Goal: Information Seeking & Learning: Learn about a topic

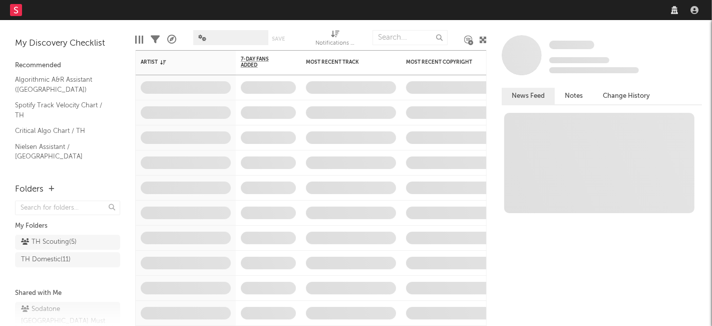
select select "recorded_music"
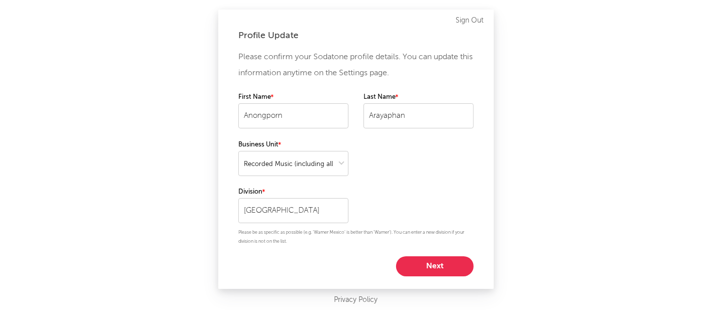
click at [435, 263] on button "Next" at bounding box center [435, 266] width 78 height 20
select select "anr_research"
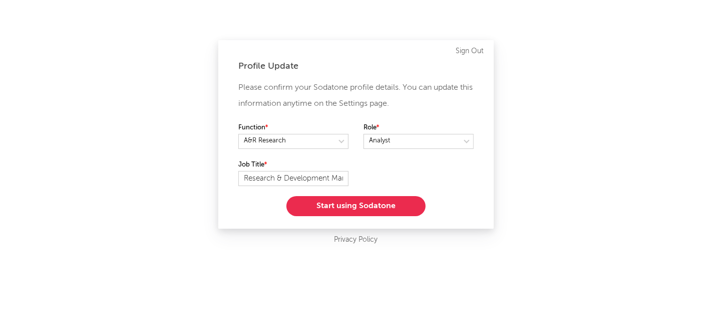
click at [389, 199] on button "Start using Sodatone" at bounding box center [355, 206] width 139 height 20
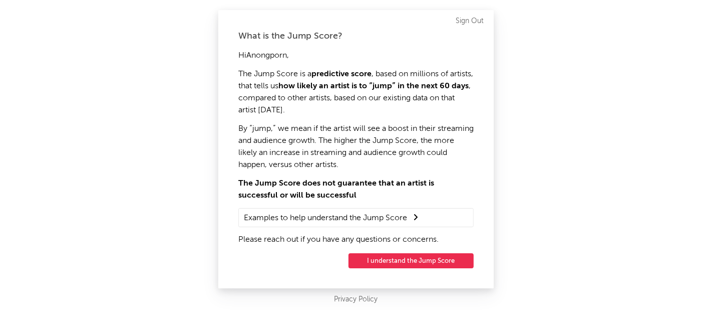
click at [416, 253] on button "I understand the Jump Score" at bounding box center [411, 260] width 125 height 15
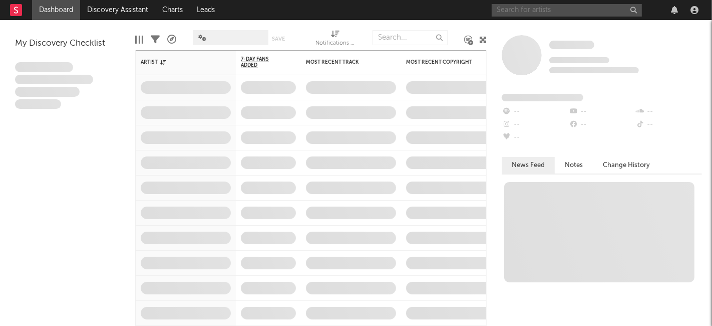
click at [545, 6] on input "text" at bounding box center [567, 10] width 150 height 13
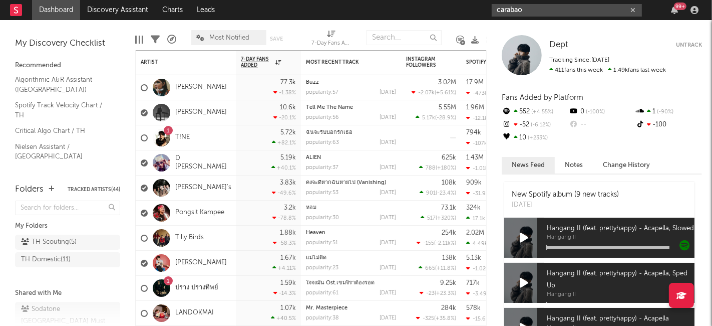
click at [543, 9] on input "carabao" at bounding box center [567, 10] width 150 height 13
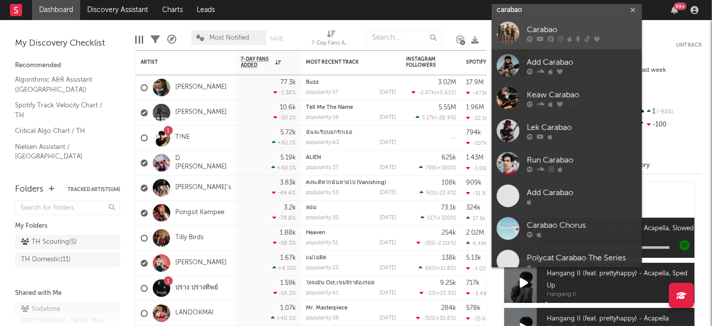
type input "carabao"
click at [544, 31] on div "Carabao" at bounding box center [582, 30] width 110 height 12
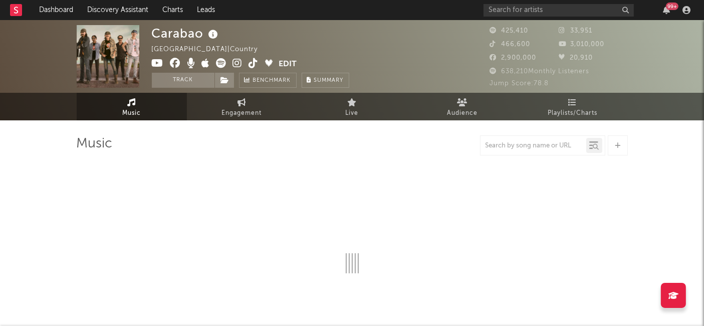
select select "6m"
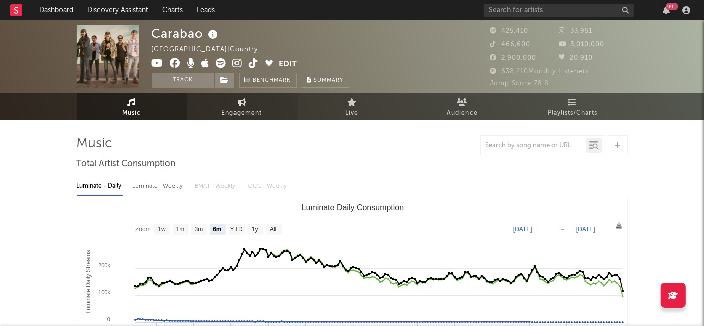
click at [255, 106] on link "Engagement" at bounding box center [242, 107] width 110 height 28
select select "1w"
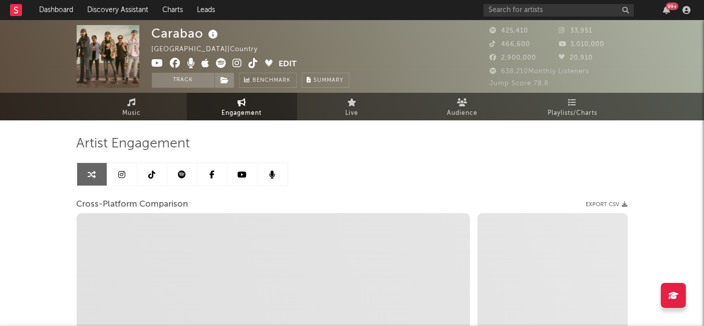
select select "1m"
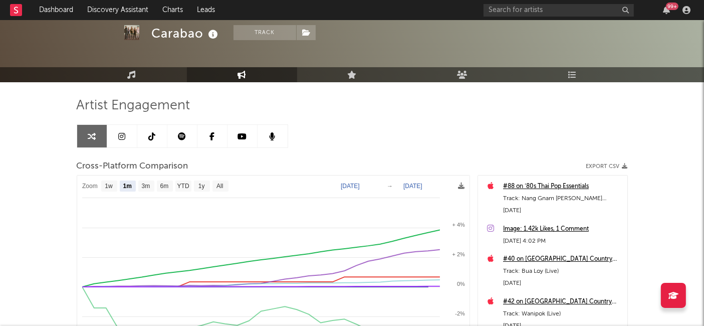
scroll to position [56, 0]
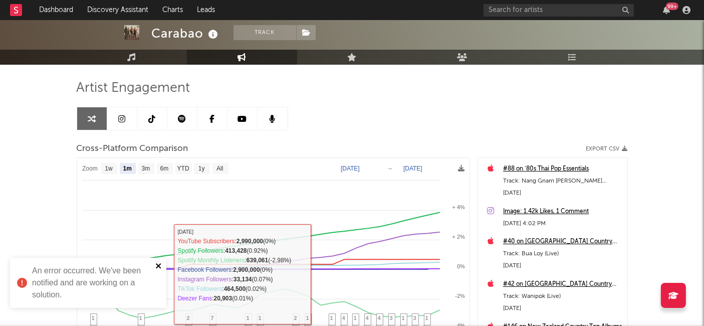
click at [159, 267] on icon "close" at bounding box center [158, 265] width 7 height 8
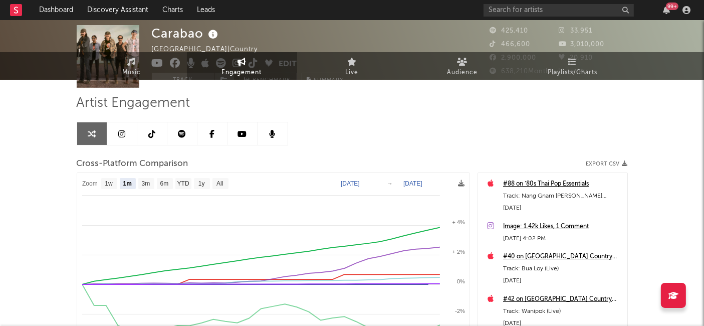
scroll to position [0, 0]
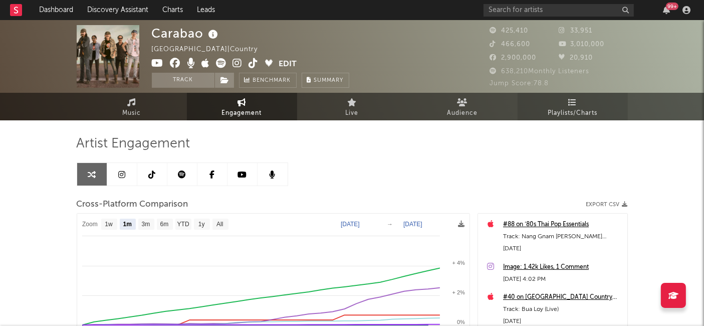
click at [567, 109] on span "Playlists/Charts" at bounding box center [572, 113] width 50 height 12
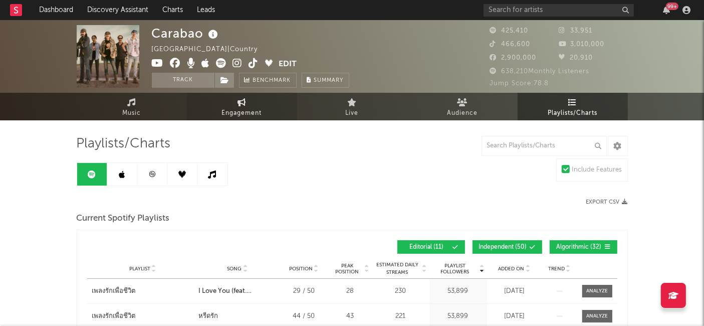
click at [245, 111] on span "Engagement" at bounding box center [242, 113] width 40 height 12
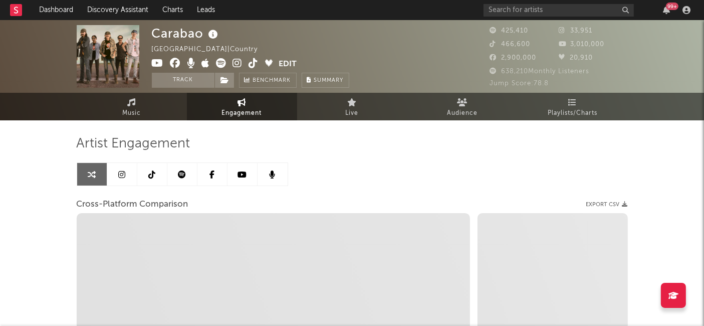
select select "1w"
select select "1m"
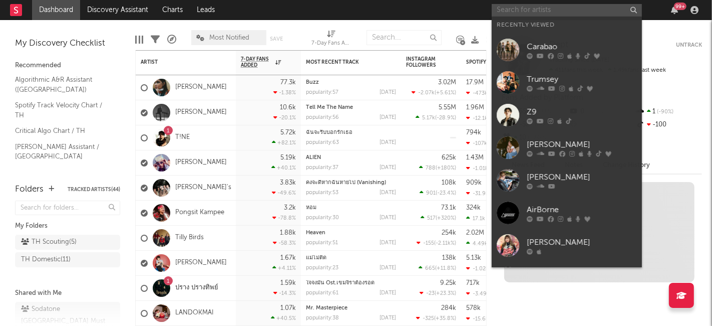
click at [577, 8] on input "text" at bounding box center [567, 10] width 150 height 13
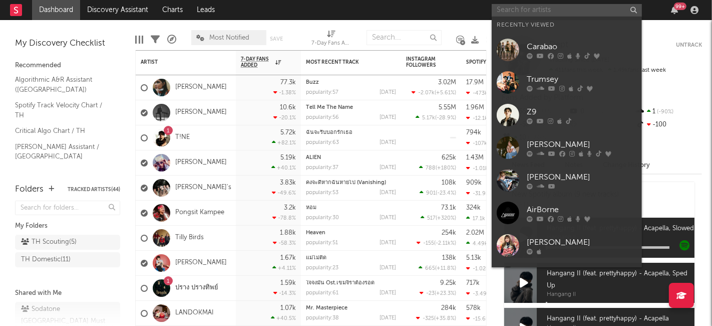
type input "o"
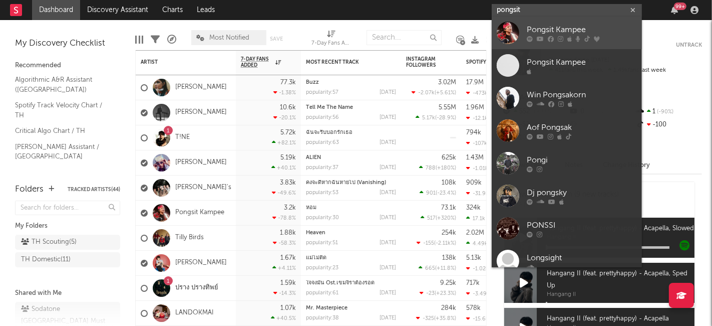
type input "pongsit"
click at [581, 31] on div "Pongsit Kampee" at bounding box center [582, 30] width 110 height 12
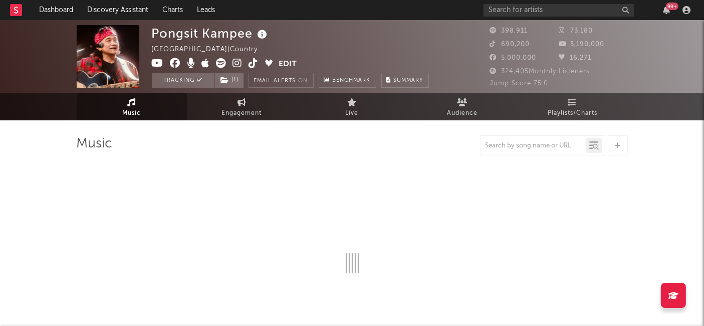
select select "6m"
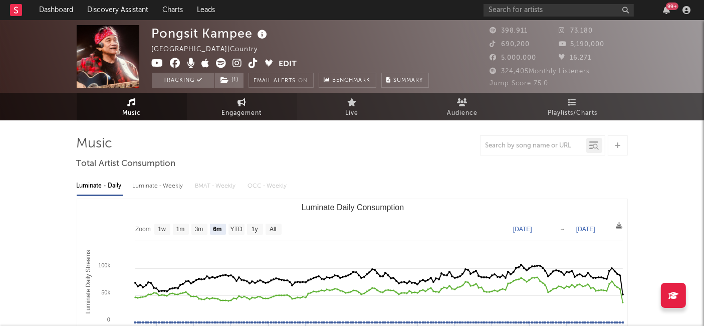
click at [254, 118] on span "Engagement" at bounding box center [242, 113] width 40 height 12
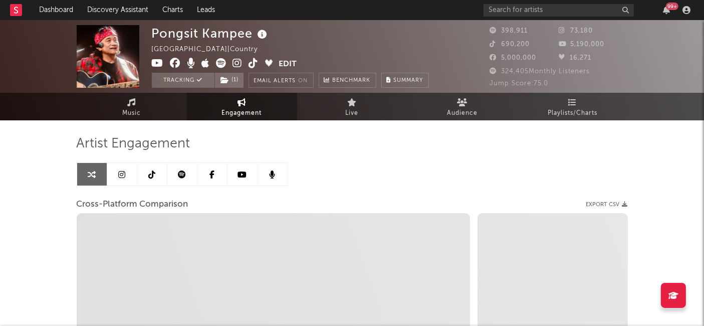
select select "1w"
select select "1m"
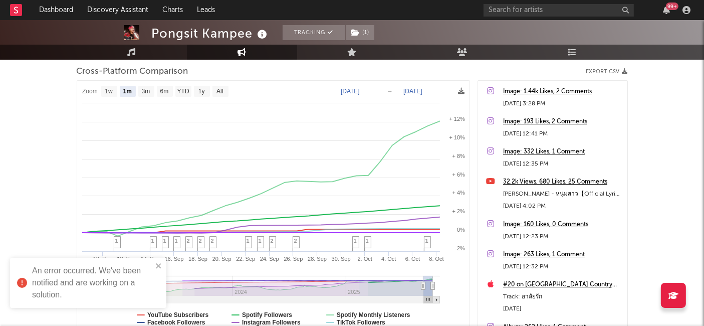
scroll to position [167, 0]
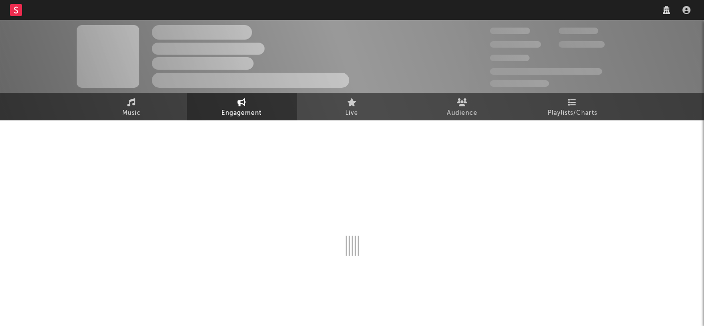
select select "1w"
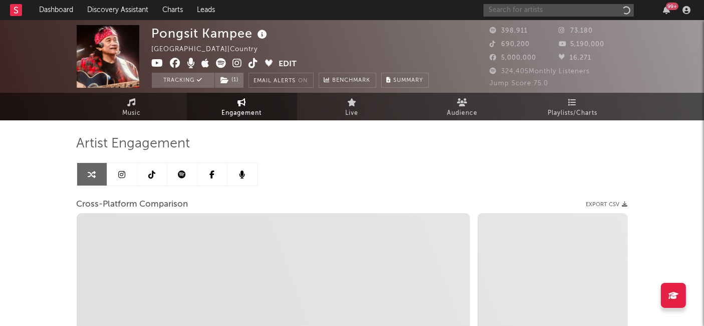
click at [627, 13] on input "text" at bounding box center [558, 10] width 150 height 13
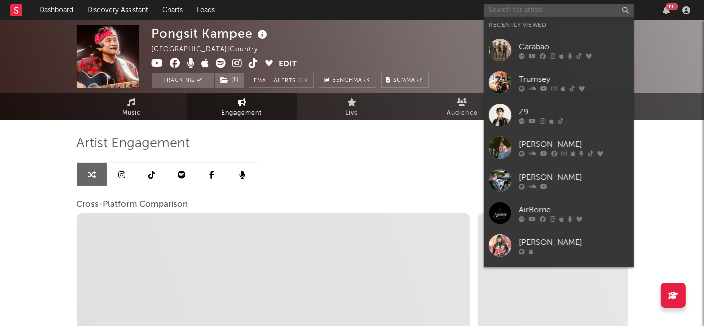
click at [590, 12] on input "text" at bounding box center [558, 10] width 150 height 13
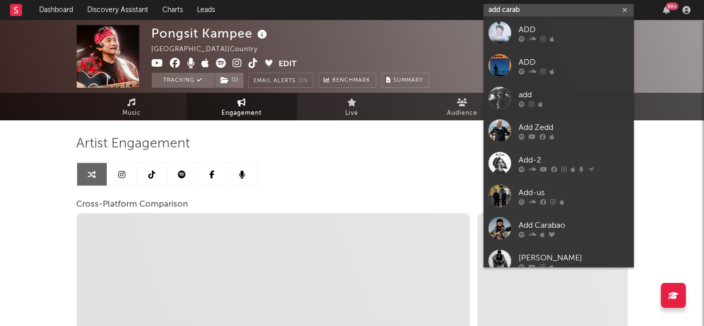
type input "add caraba"
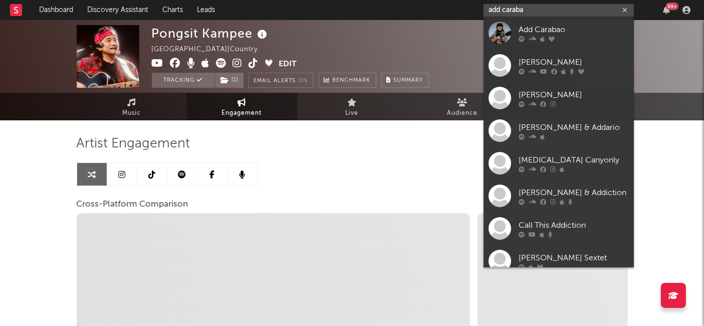
select select "1m"
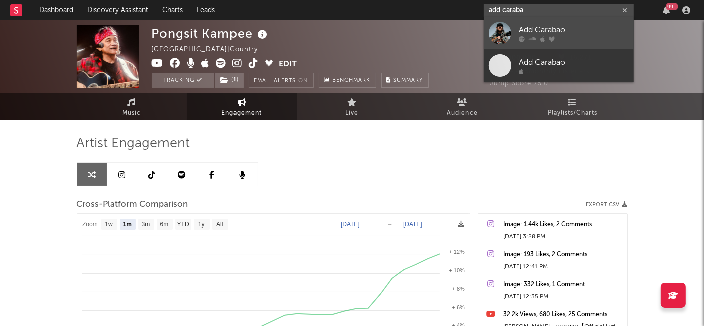
select select "1m"
type input "add caraba"
click at [566, 42] on div at bounding box center [573, 39] width 110 height 6
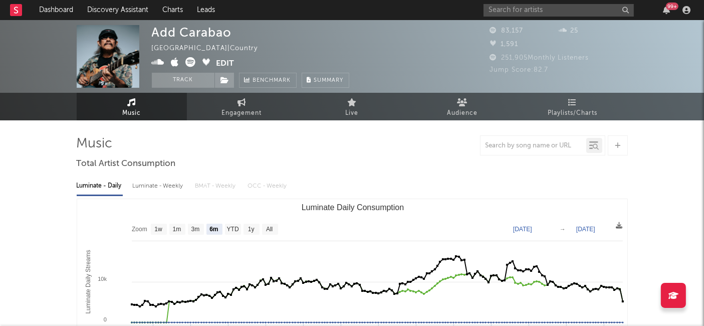
select select "6m"
click at [254, 101] on link "Engagement" at bounding box center [242, 107] width 110 height 28
select select "1w"
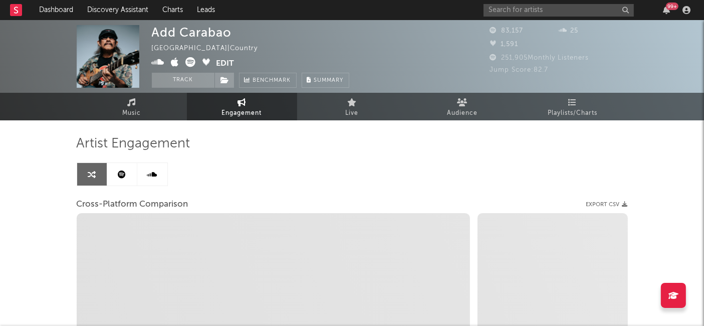
select select "1m"
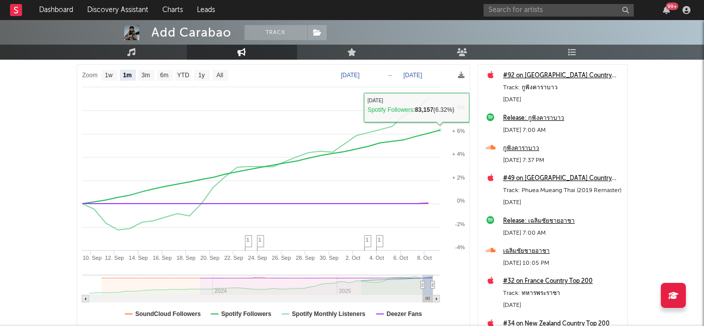
scroll to position [109, 0]
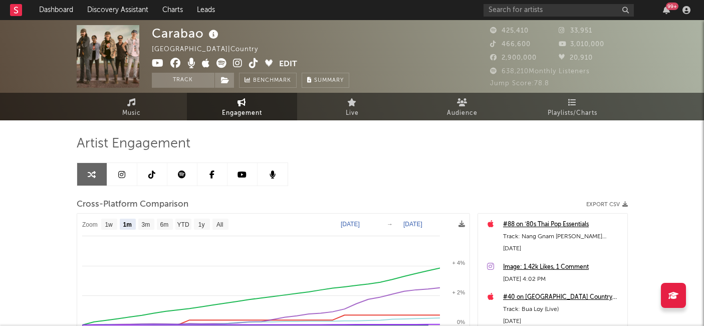
select select "1m"
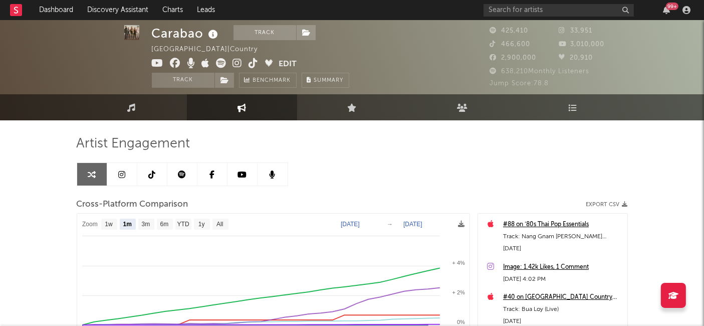
scroll to position [111, 0]
